Goal: Transaction & Acquisition: Purchase product/service

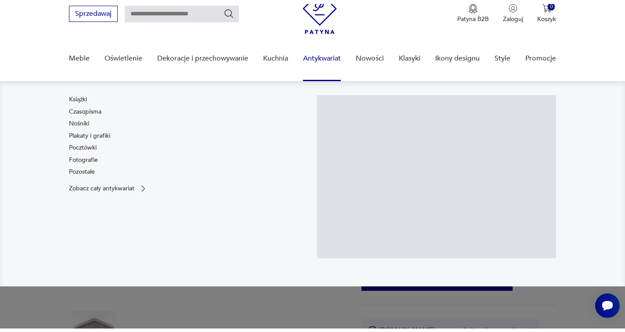
scroll to position [88, 0]
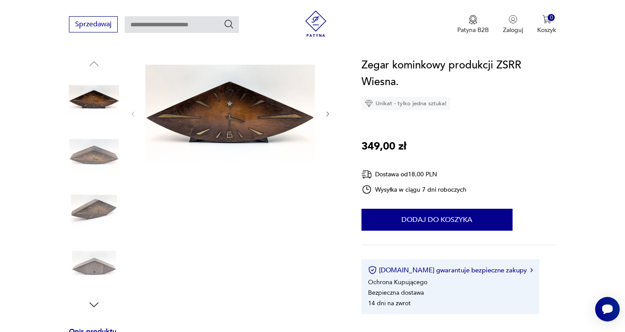
click at [330, 113] on icon "button" at bounding box center [327, 114] width 7 height 7
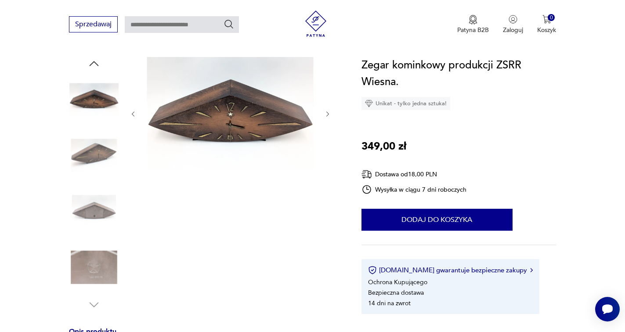
click at [330, 113] on icon "button" at bounding box center [327, 114] width 7 height 7
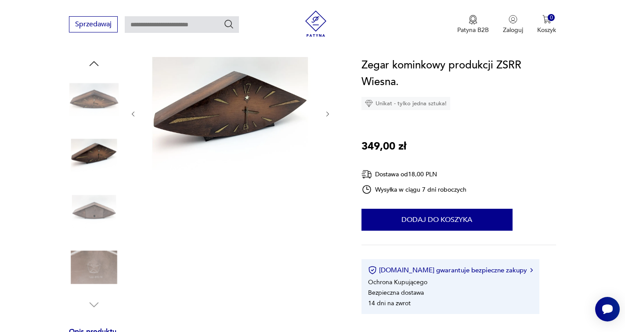
click at [330, 113] on icon "button" at bounding box center [327, 114] width 7 height 7
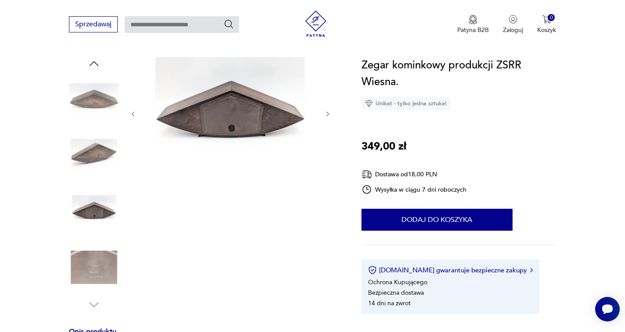
click at [330, 113] on icon "button" at bounding box center [327, 114] width 7 height 7
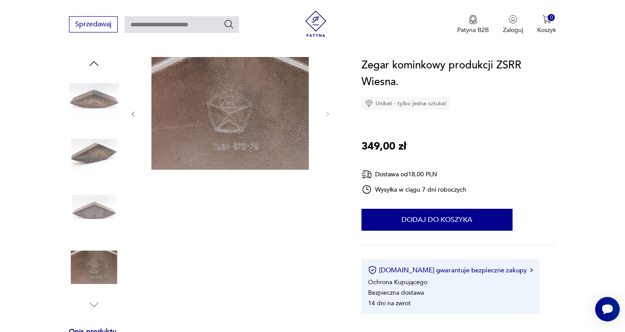
click at [330, 113] on icon "button" at bounding box center [327, 114] width 7 height 7
click at [92, 196] on img at bounding box center [94, 212] width 50 height 50
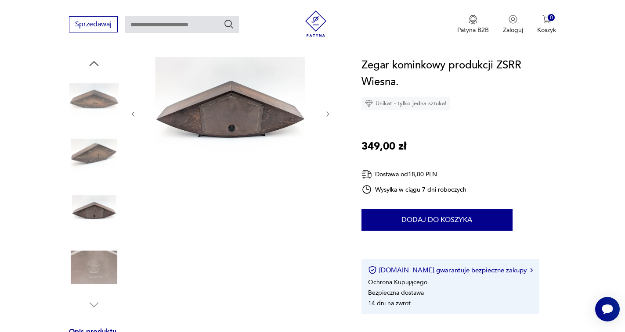
click at [97, 149] on img at bounding box center [94, 156] width 50 height 50
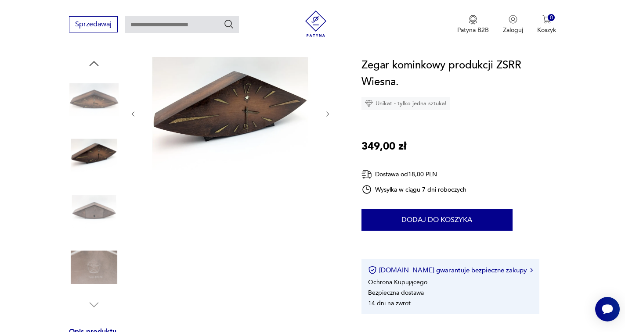
click at [175, 129] on img at bounding box center [229, 113] width 169 height 113
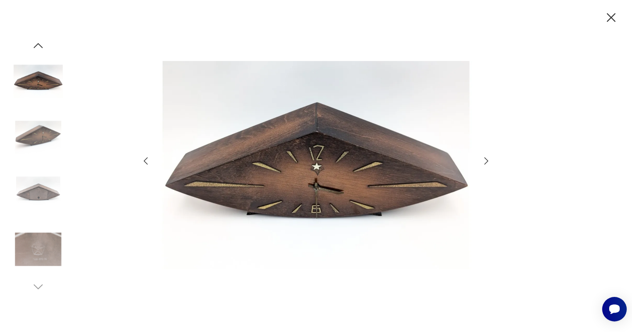
click at [271, 166] on img at bounding box center [316, 165] width 313 height 266
click at [600, 15] on div at bounding box center [316, 166] width 632 height 332
drag, startPoint x: 609, startPoint y: 17, endPoint x: 602, endPoint y: 21, distance: 7.7
click at [609, 17] on icon "button" at bounding box center [611, 17] width 15 height 15
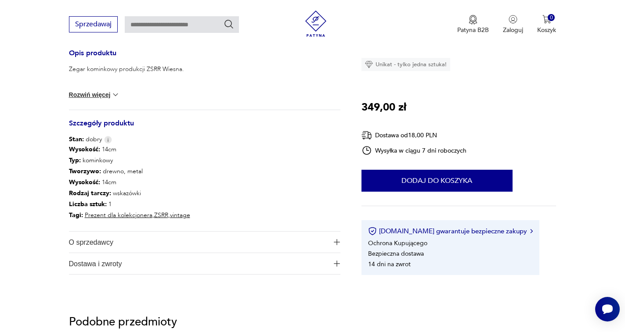
scroll to position [351, 0]
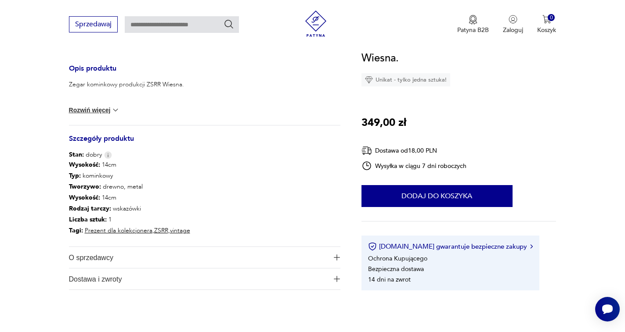
click at [105, 109] on button "Rozwiń więcej" at bounding box center [94, 110] width 51 height 9
